Goal: Information Seeking & Learning: Learn about a topic

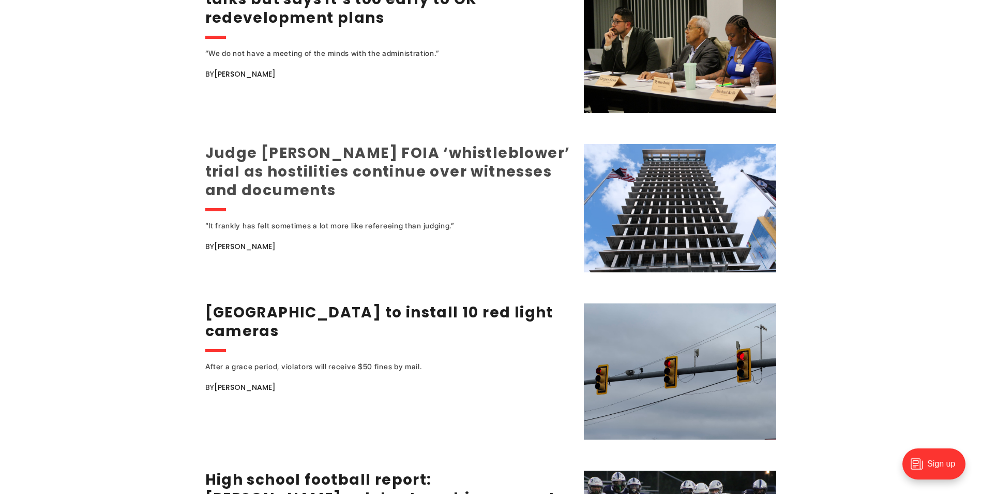
scroll to position [1397, 0]
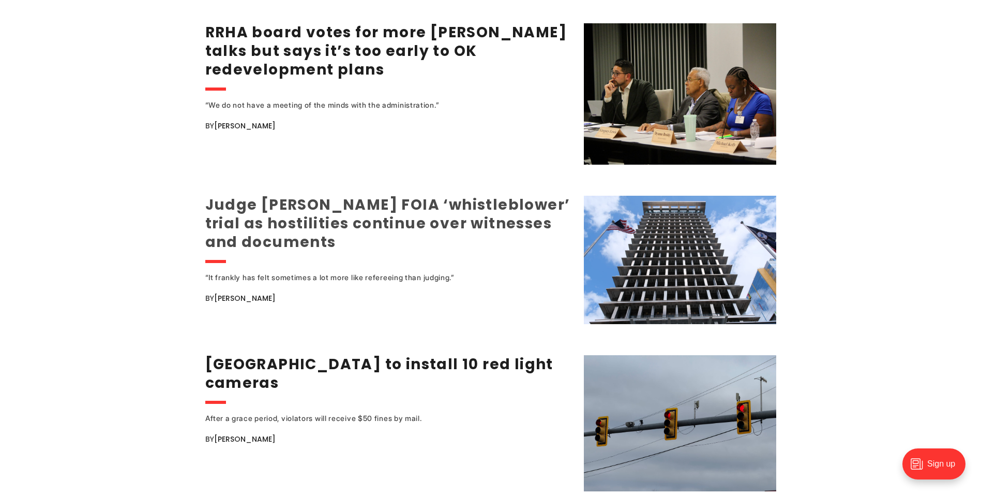
click at [345, 198] on link "Judge postpones FOIA ‘whistleblower’ trial as hostilities continue over witness…" at bounding box center [387, 223] width 365 height 57
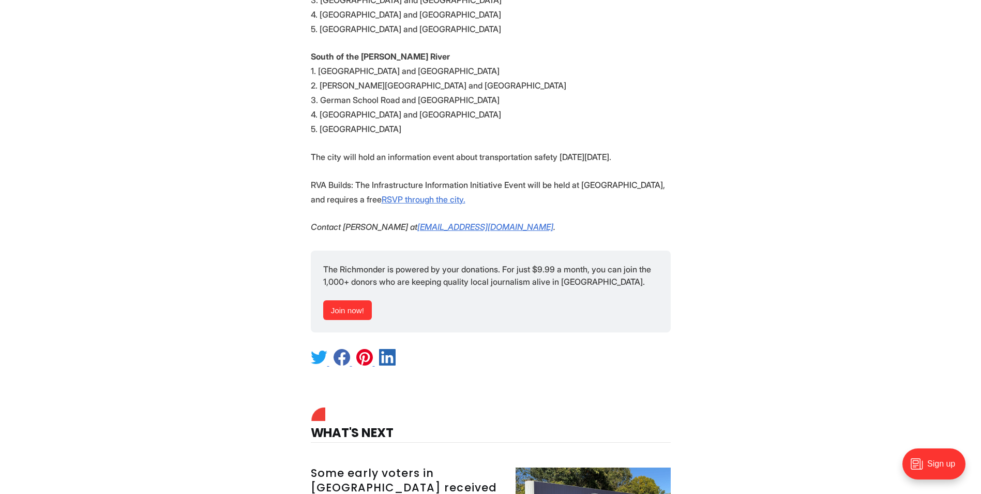
scroll to position [1086, 0]
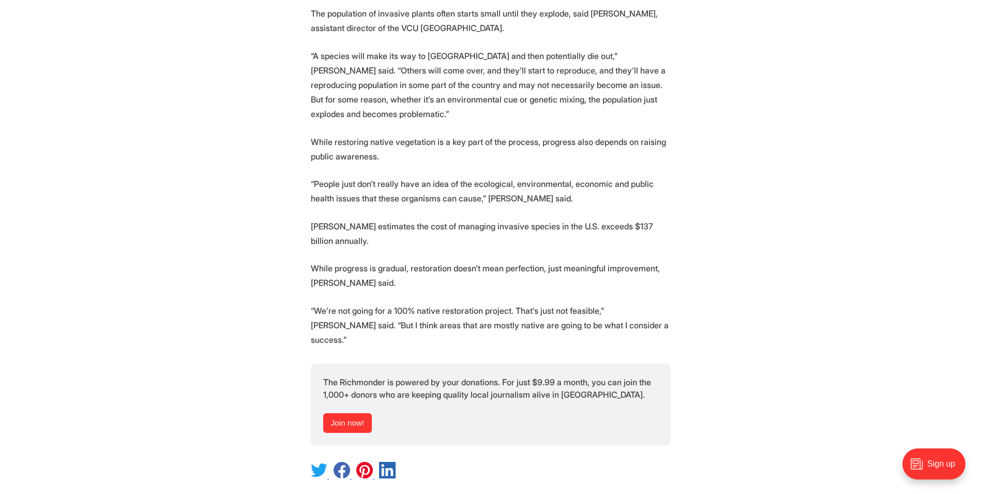
scroll to position [1811, 0]
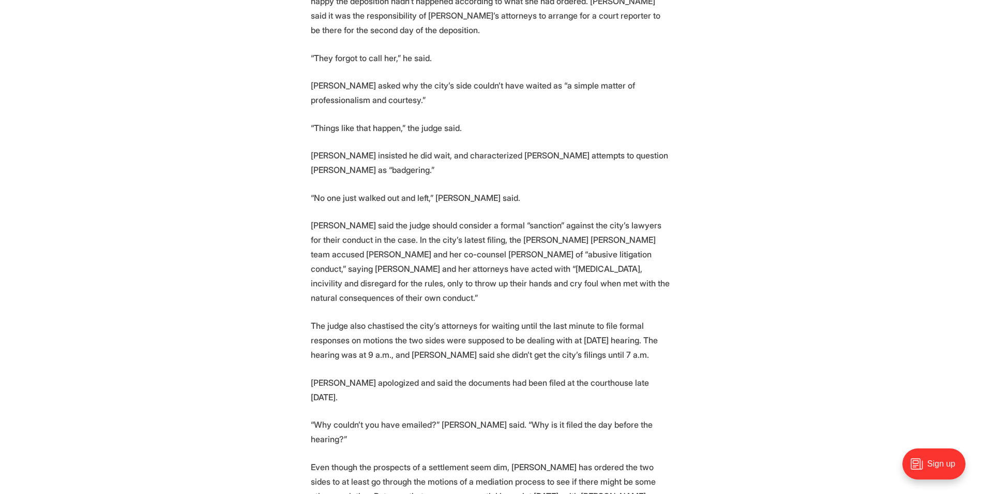
scroll to position [2587, 0]
